Goal: Use online tool/utility

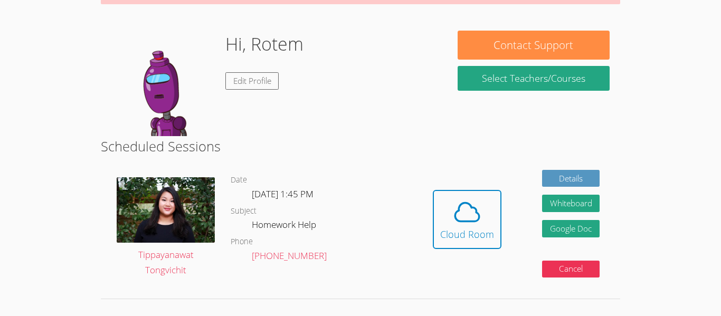
scroll to position [150, 0]
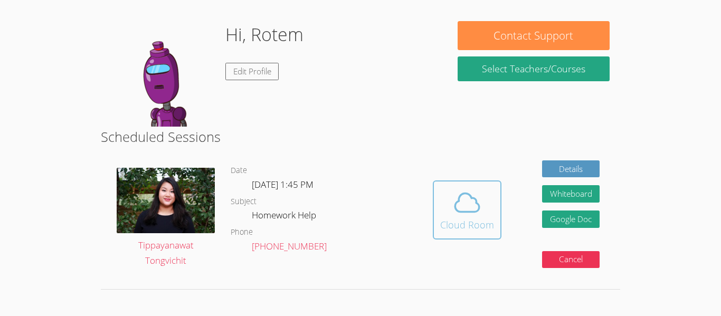
click at [439, 210] on button "Cloud Room" at bounding box center [467, 209] width 69 height 59
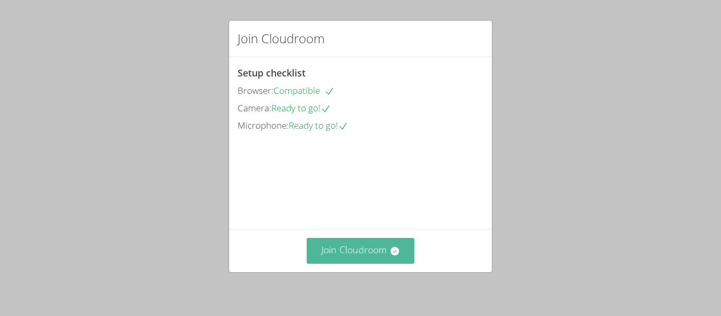
click at [373, 255] on button "Join Cloudroom" at bounding box center [360, 251] width 108 height 26
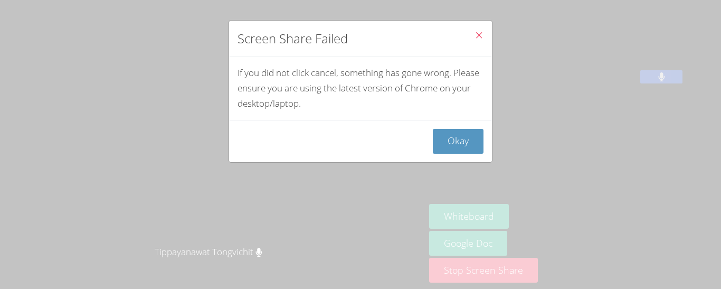
click at [479, 42] on span "Close" at bounding box center [478, 36] width 9 height 12
click at [479, 35] on icon "Close" at bounding box center [478, 35] width 9 height 9
click at [464, 138] on button "Okay" at bounding box center [458, 141] width 51 height 25
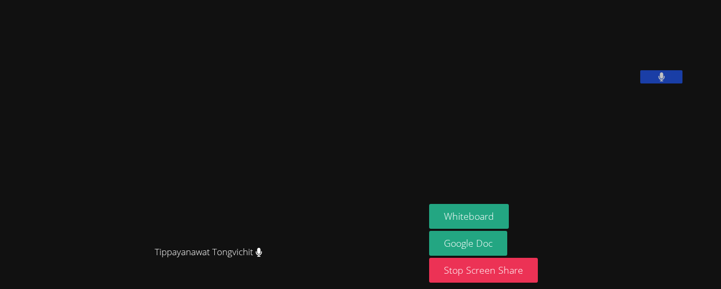
click at [292, 19] on video at bounding box center [212, 123] width 158 height 234
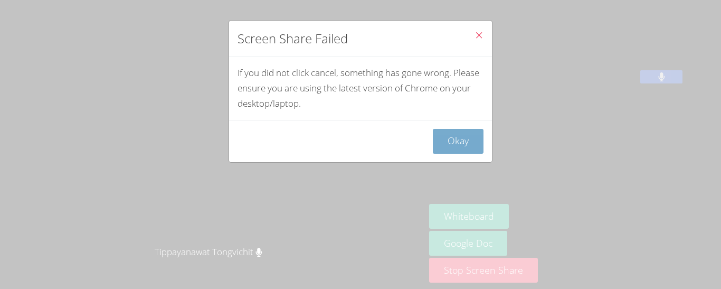
click at [474, 151] on button "Okay" at bounding box center [458, 141] width 51 height 25
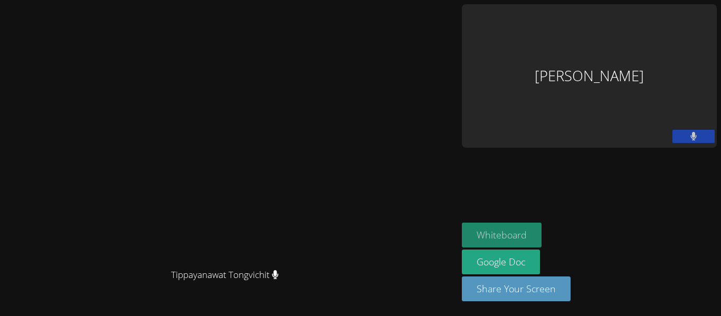
click at [541, 241] on button "Whiteboard" at bounding box center [502, 235] width 80 height 25
